Goal: Task Accomplishment & Management: Use online tool/utility

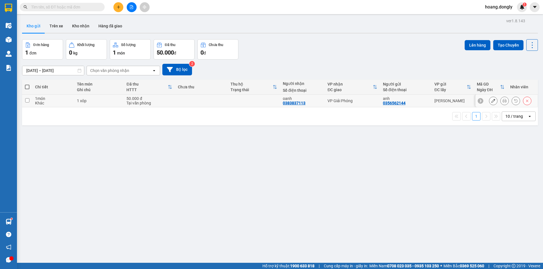
drag, startPoint x: 417, startPoint y: 98, endPoint x: 439, endPoint y: 85, distance: 25.3
click at [417, 98] on div "anh" at bounding box center [406, 98] width 46 height 5
checkbox input "true"
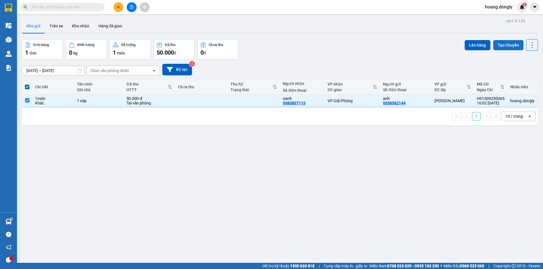
click at [512, 47] on button "Tạo Chuyến" at bounding box center [508, 45] width 30 height 10
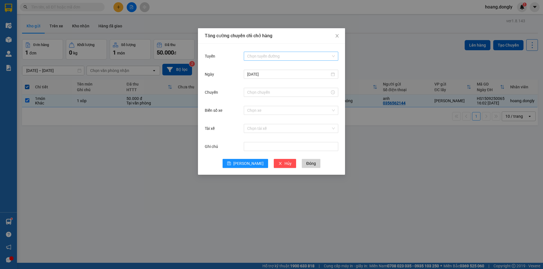
click at [282, 55] on input "Tuyến" at bounding box center [289, 56] width 84 height 8
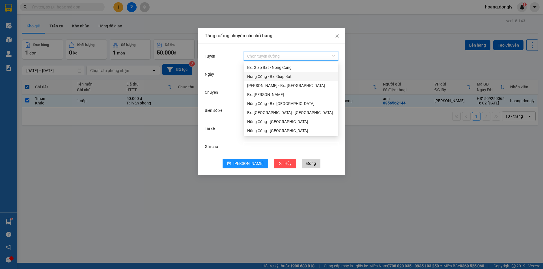
click at [288, 77] on div "Nông Cống - Bx. Giáp Bát" at bounding box center [291, 76] width 88 height 6
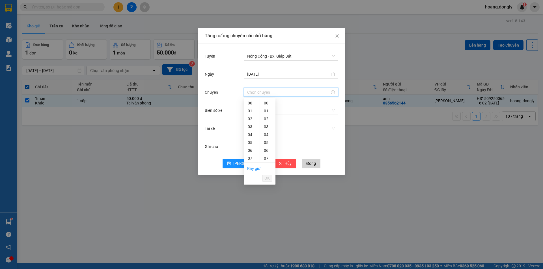
click at [284, 92] on input "Chuyến" at bounding box center [288, 92] width 83 height 6
click at [251, 146] on div "16" at bounding box center [252, 145] width 16 height 8
click at [266, 137] on div "40" at bounding box center [268, 137] width 16 height 8
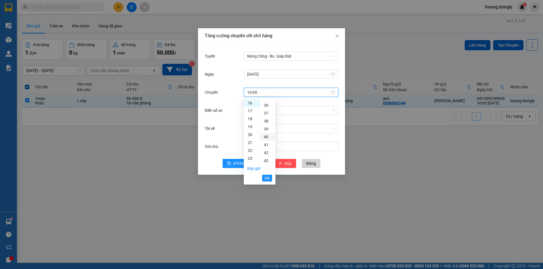
type input "16:40"
click at [265, 178] on span "OK" at bounding box center [266, 178] width 5 height 6
click at [298, 111] on input "Biển số xe" at bounding box center [289, 110] width 84 height 8
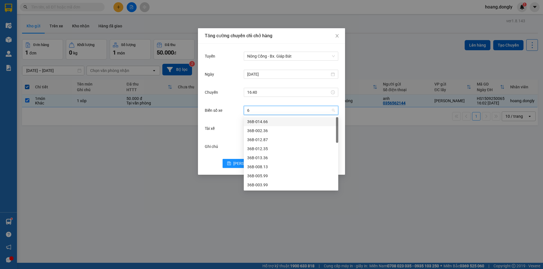
type input "63"
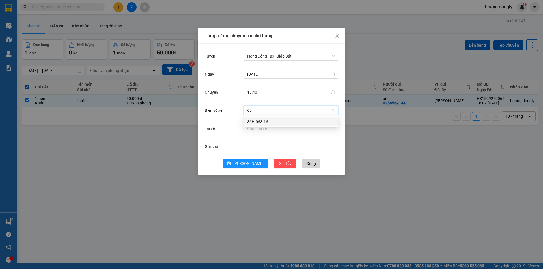
click at [297, 122] on div "36H-063.16" at bounding box center [291, 122] width 88 height 6
click at [286, 130] on input "Tài xế" at bounding box center [289, 128] width 84 height 8
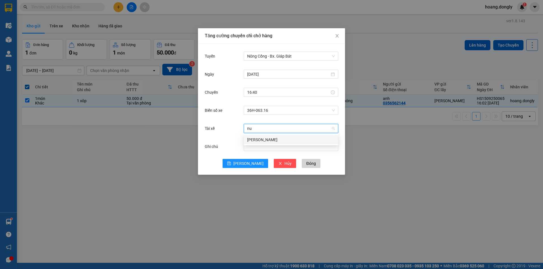
type input "nui"
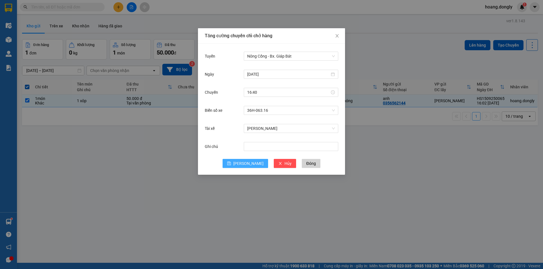
click at [246, 163] on span "[PERSON_NAME]" at bounding box center [248, 164] width 30 height 6
click at [335, 37] on icon "close" at bounding box center [337, 36] width 5 height 5
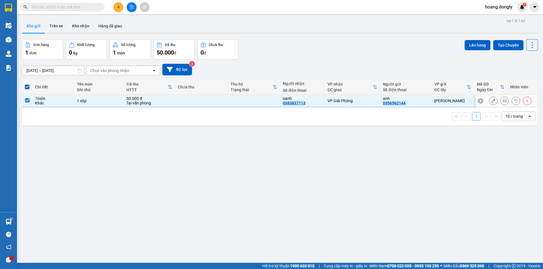
click at [362, 99] on div "VP Giải Phóng" at bounding box center [352, 101] width 50 height 5
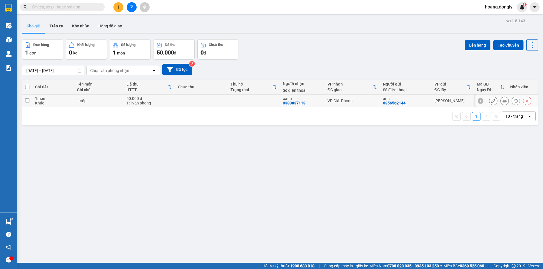
drag, startPoint x: 413, startPoint y: 99, endPoint x: 421, endPoint y: 93, distance: 9.7
click at [417, 96] on div "anh" at bounding box center [406, 98] width 46 height 5
checkbox input "true"
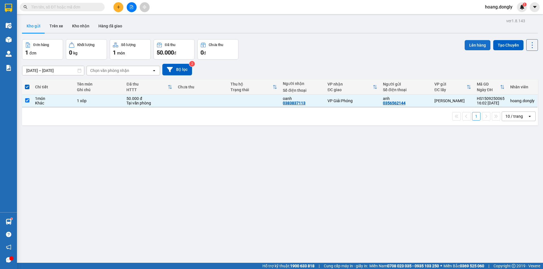
click at [479, 44] on button "Lên hàng" at bounding box center [477, 45] width 26 height 10
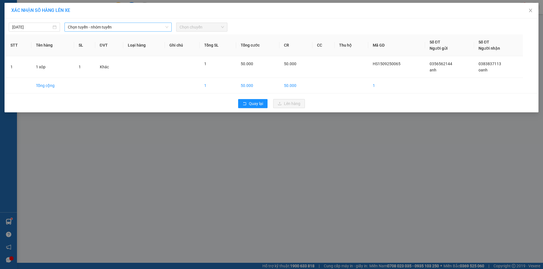
drag, startPoint x: 124, startPoint y: 26, endPoint x: 125, endPoint y: 30, distance: 3.8
click at [124, 26] on span "Chọn tuyến - nhóm tuyến" at bounding box center [118, 27] width 100 height 8
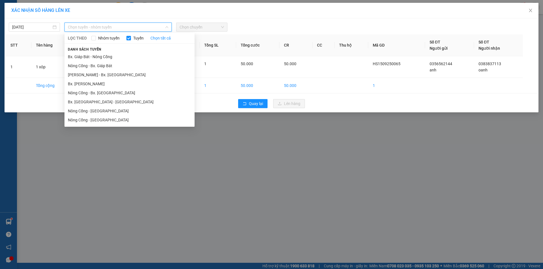
drag, startPoint x: 131, startPoint y: 66, endPoint x: 165, endPoint y: 51, distance: 37.3
click at [132, 66] on li "Nông Cống - Bx. Giáp Bát" at bounding box center [129, 65] width 130 height 9
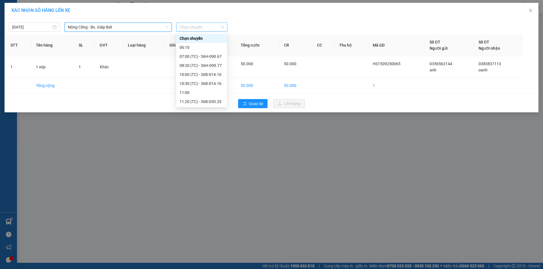
click at [209, 27] on span "Chọn chuyến" at bounding box center [201, 27] width 44 height 8
click at [212, 100] on div "16:40 (TC) - 36H-063.16" at bounding box center [201, 102] width 44 height 6
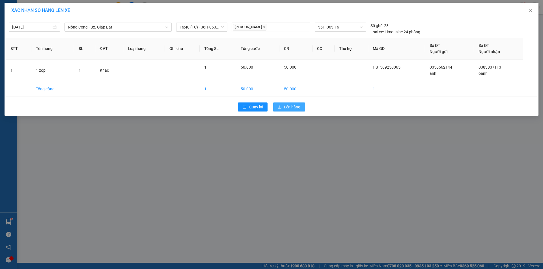
click at [289, 104] on span "Lên hàng" at bounding box center [292, 107] width 16 height 6
